Goal: Book appointment/travel/reservation

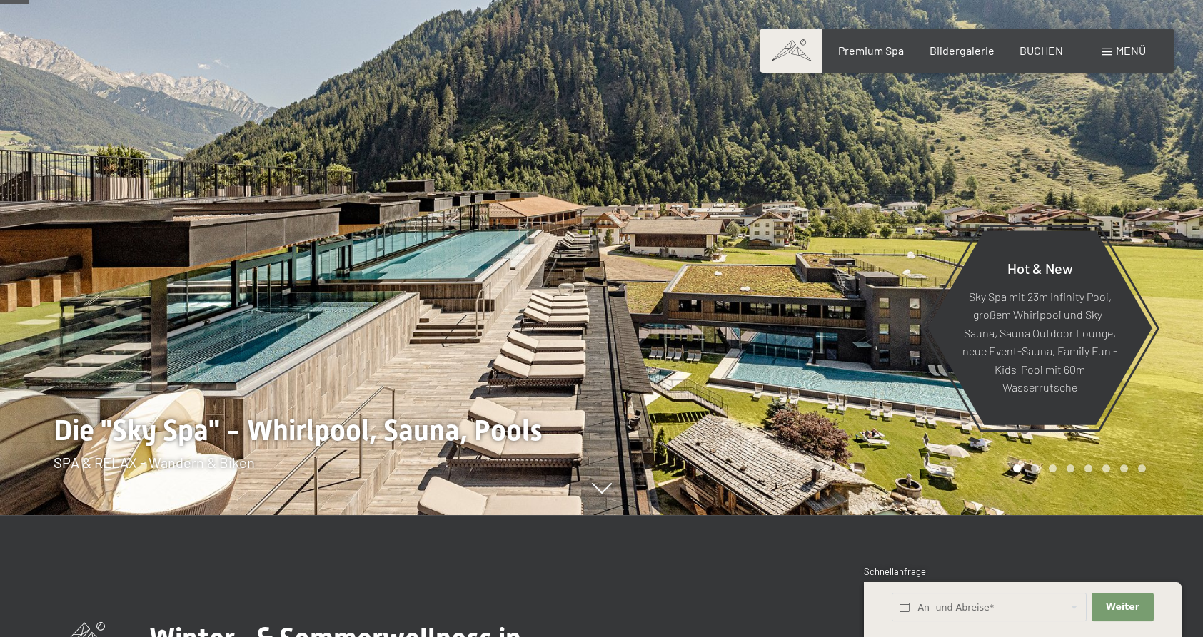
scroll to position [76, 0]
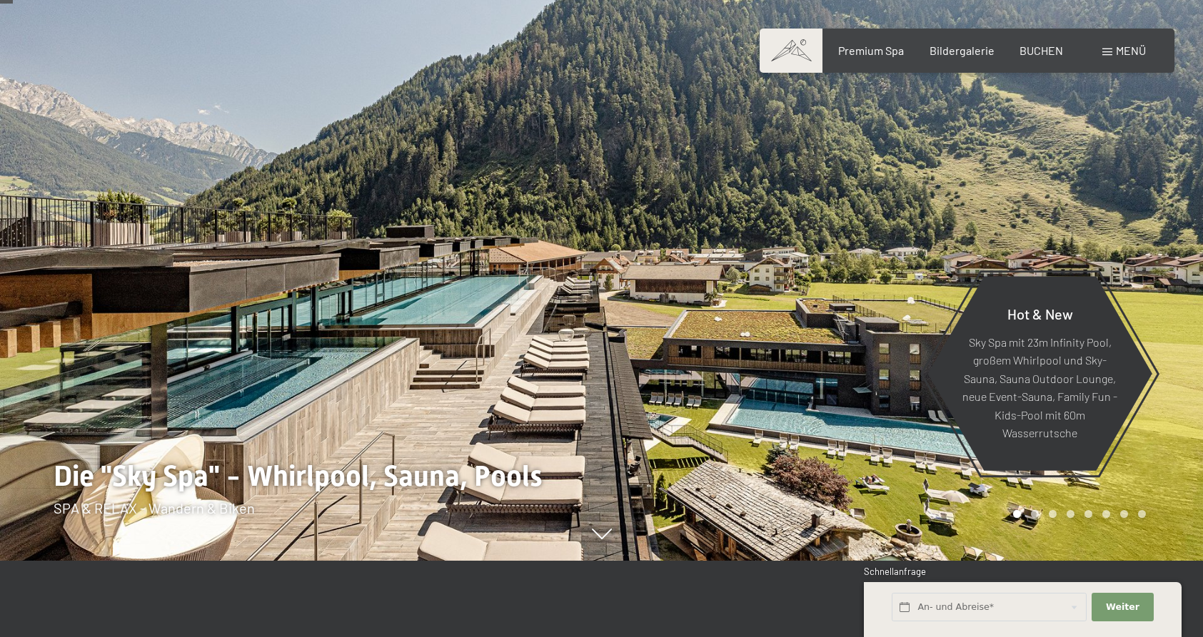
click at [1123, 225] on div at bounding box center [903, 242] width 602 height 637
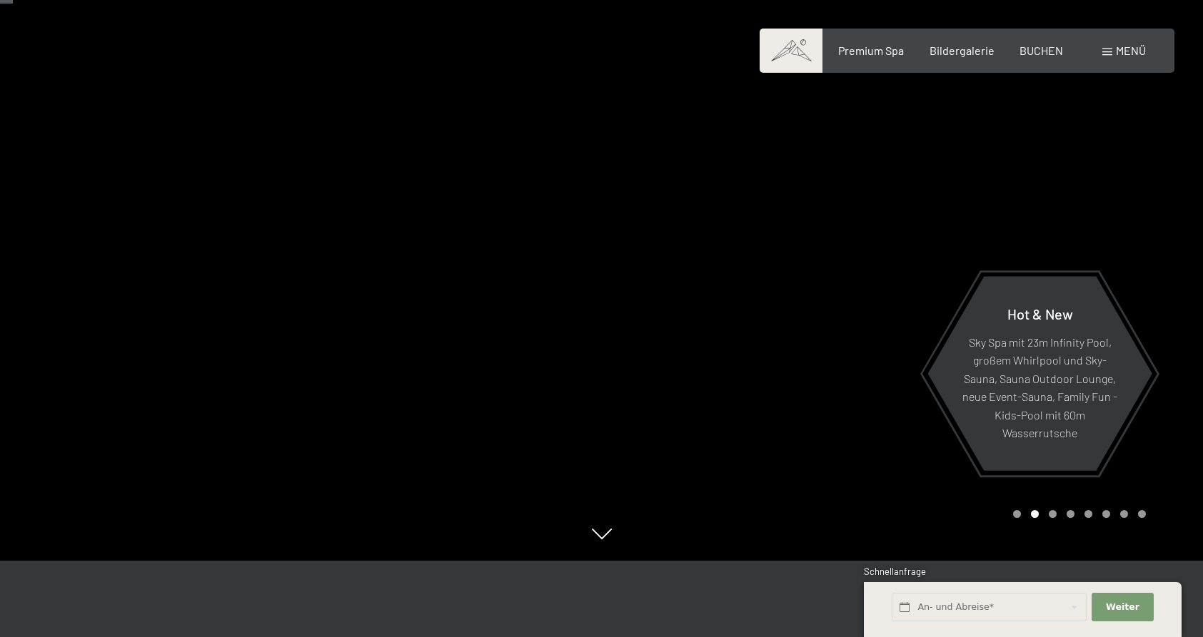
click at [951, 238] on div at bounding box center [903, 242] width 602 height 637
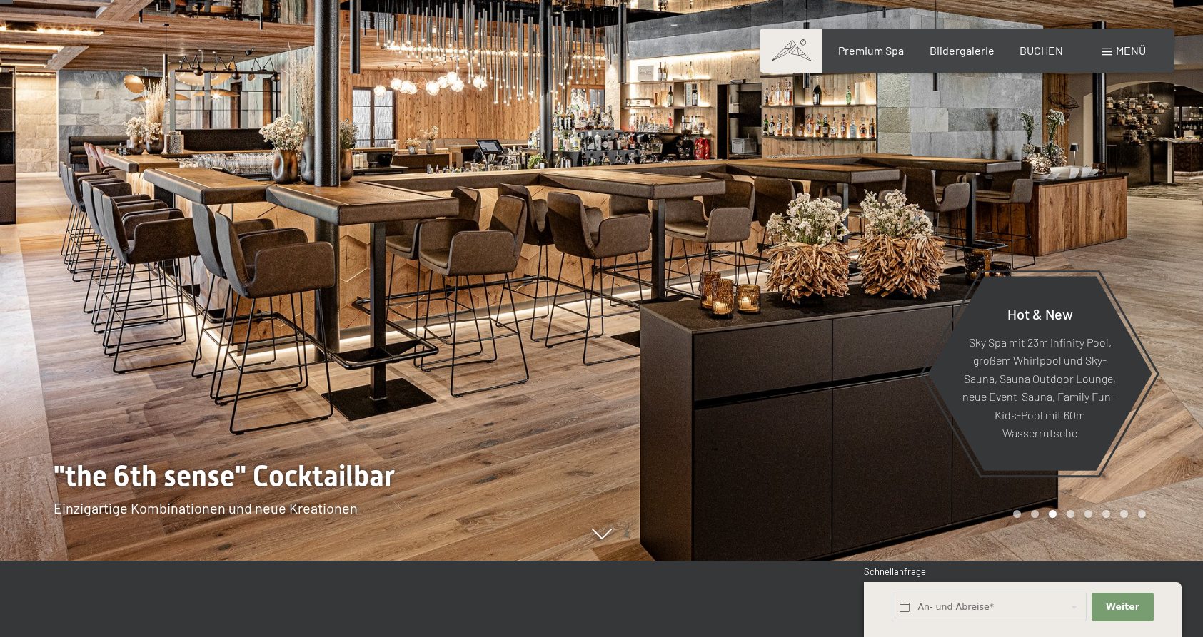
click at [882, 242] on div at bounding box center [903, 242] width 602 height 637
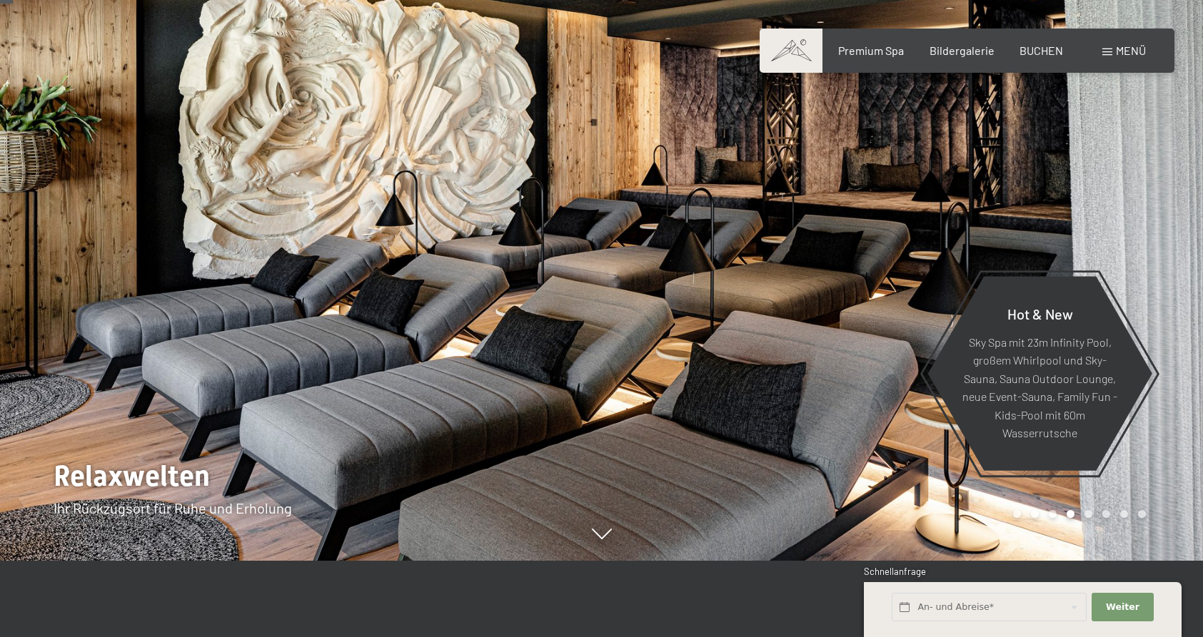
click at [78, 273] on div at bounding box center [301, 242] width 602 height 637
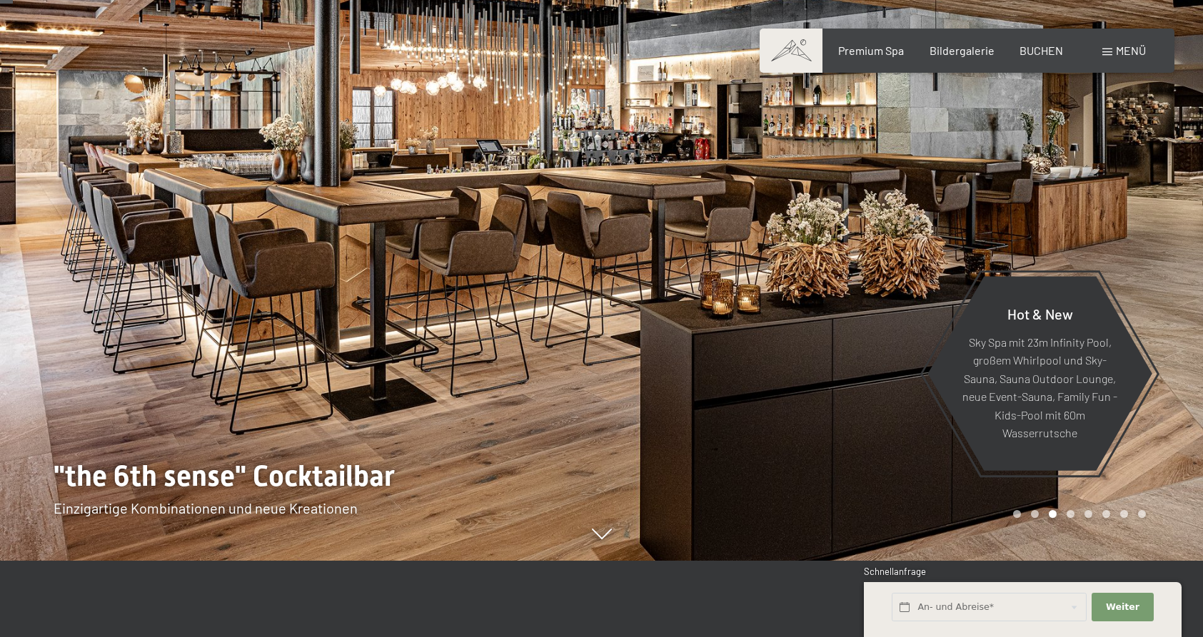
click at [84, 285] on div at bounding box center [301, 242] width 602 height 637
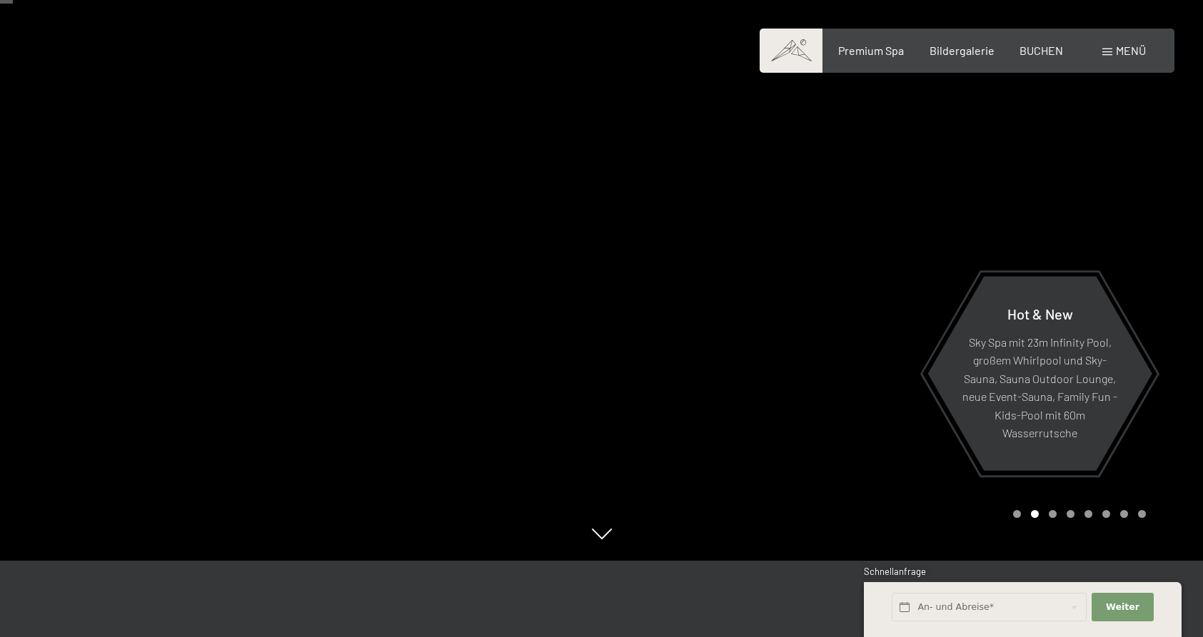
click at [96, 285] on div at bounding box center [301, 242] width 602 height 637
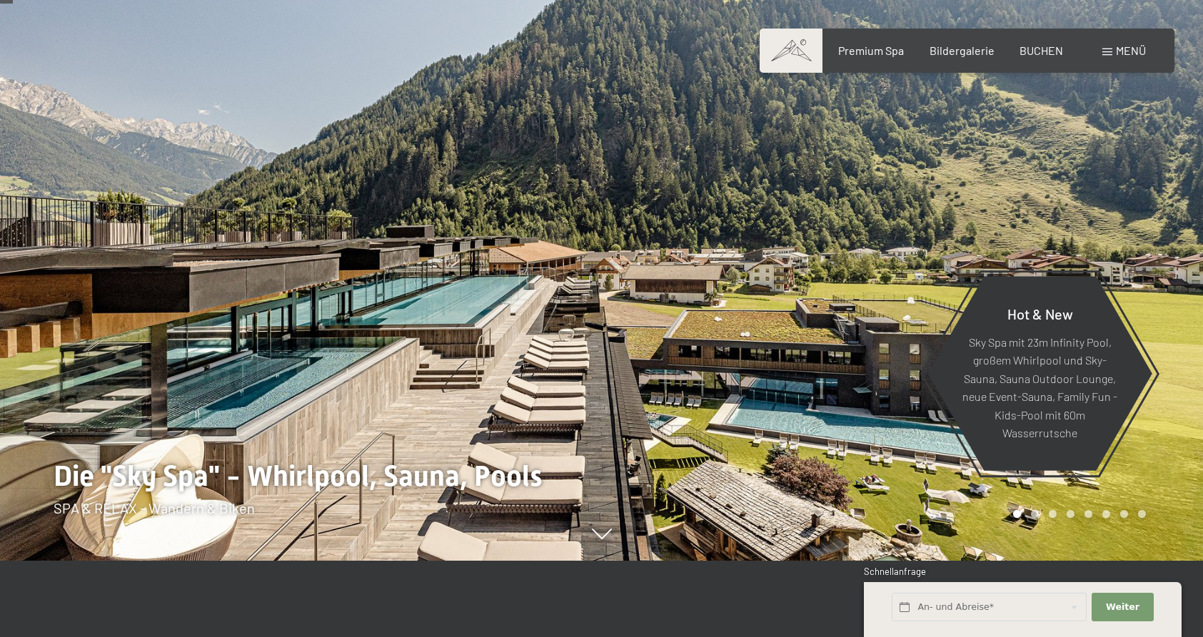
click at [96, 285] on div at bounding box center [301, 242] width 602 height 637
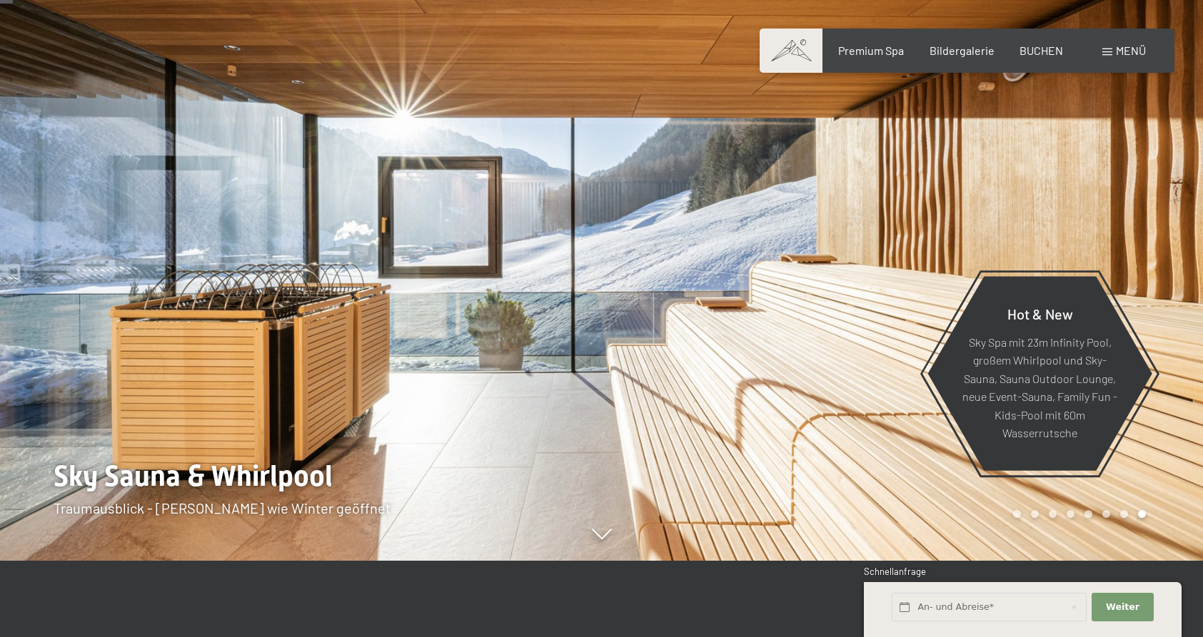
click at [103, 285] on div at bounding box center [301, 242] width 602 height 637
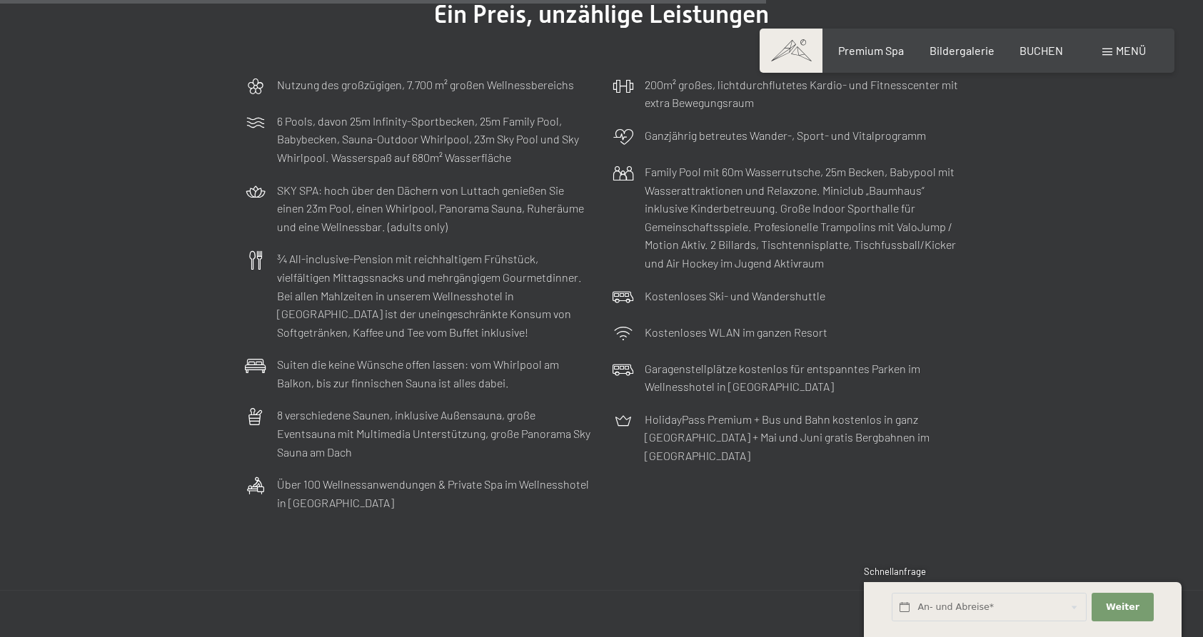
scroll to position [4299, 0]
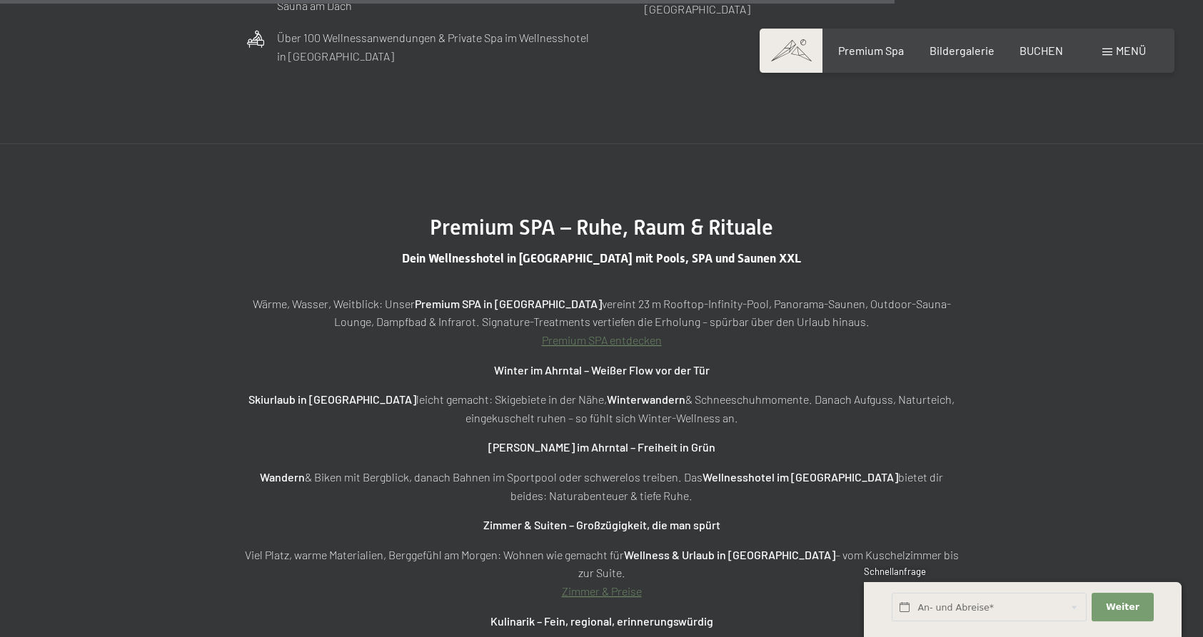
scroll to position [4735, 0]
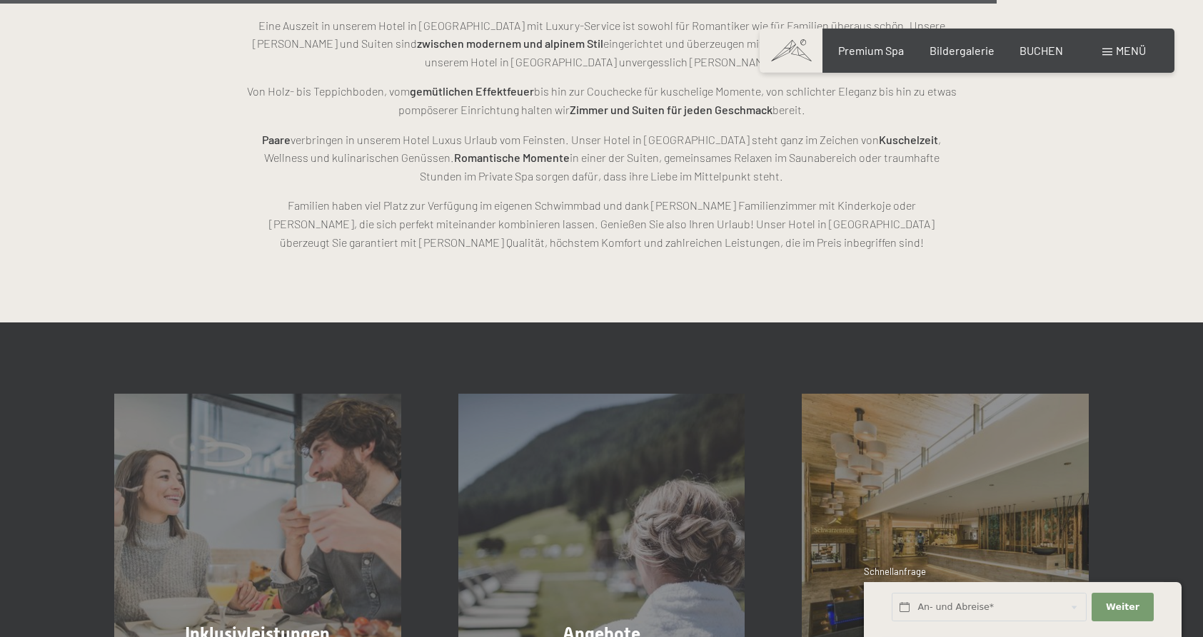
scroll to position [4077, 0]
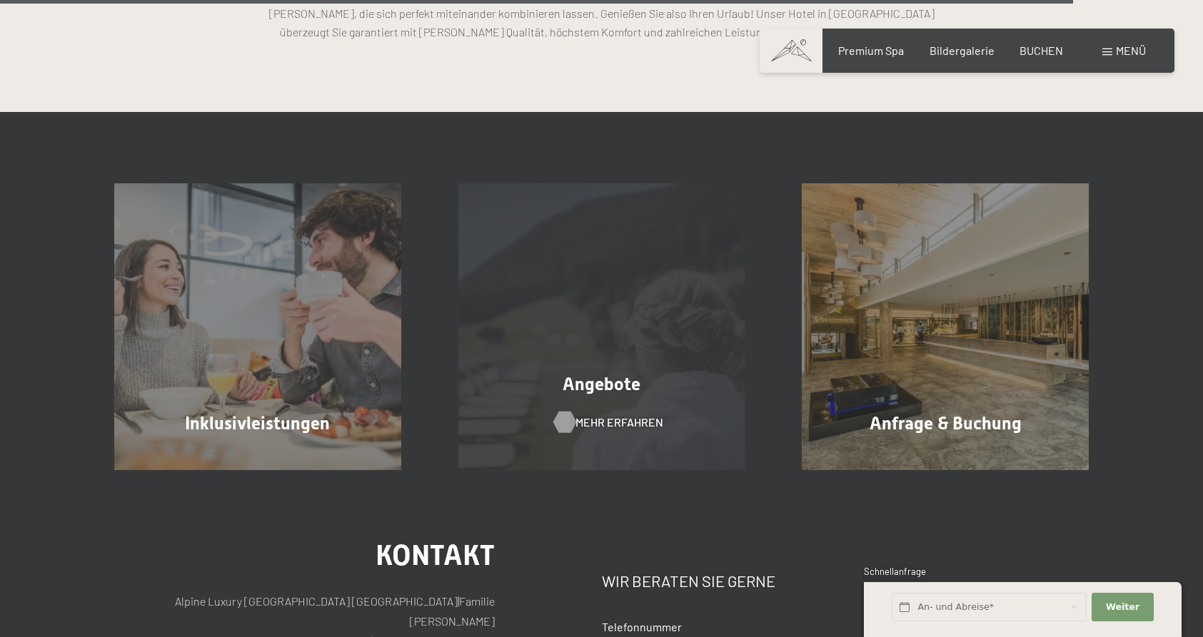
click at [648, 415] on span "Mehr erfahren" at bounding box center [619, 423] width 88 height 16
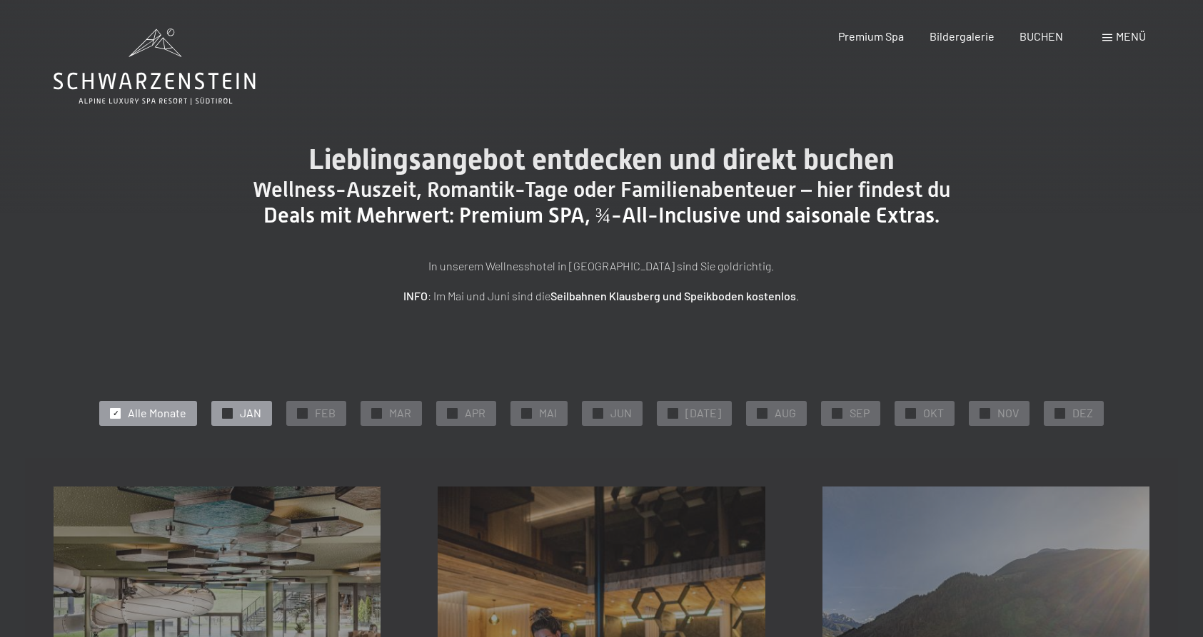
click at [261, 414] on span "JAN" at bounding box center [250, 413] width 21 height 16
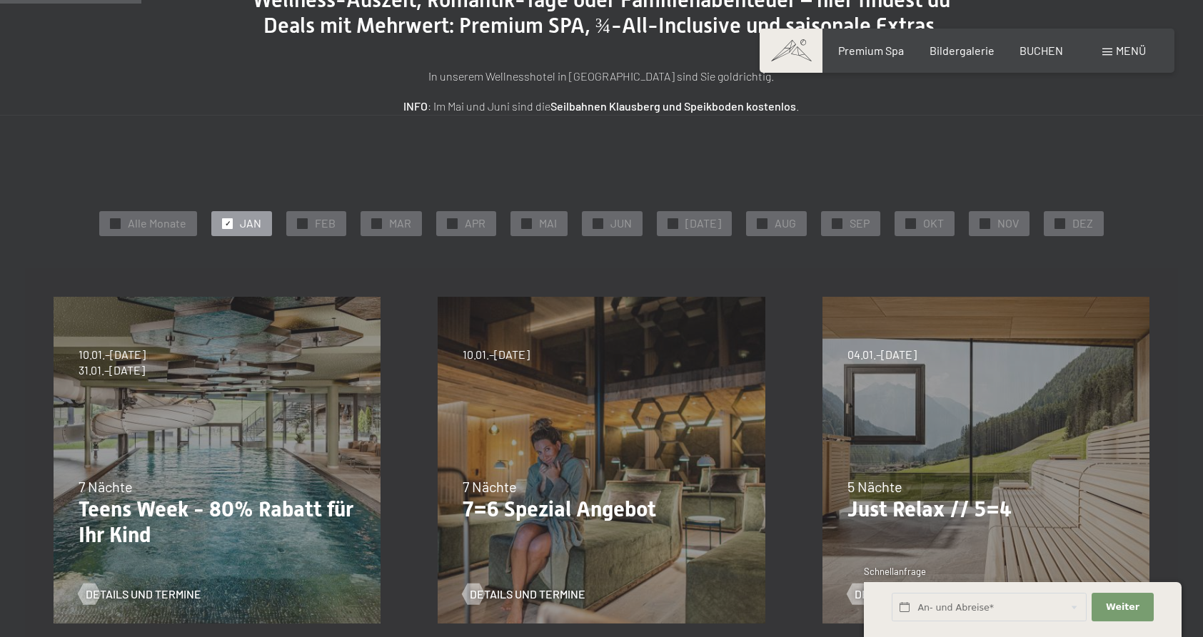
scroll to position [291, 0]
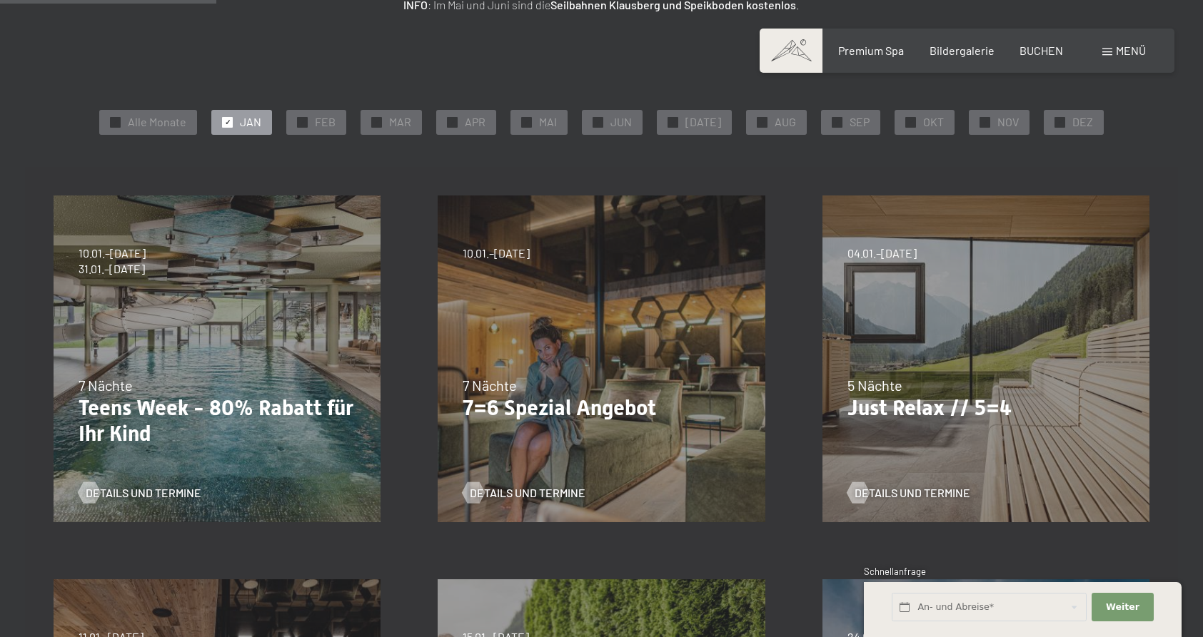
click at [587, 366] on div "05.10.–26.10.2025 01.11.–21.12.2025 10.01.–01.02.2026 07.03.–29.03.2026 16.05.–…" at bounding box center [601, 359] width 384 height 384
click at [568, 488] on span "Details und Termine" at bounding box center [542, 493] width 116 height 16
